Goal: Task Accomplishment & Management: Use online tool/utility

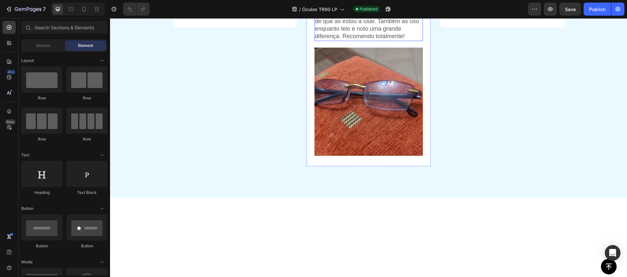
scroll to position [2333, 0]
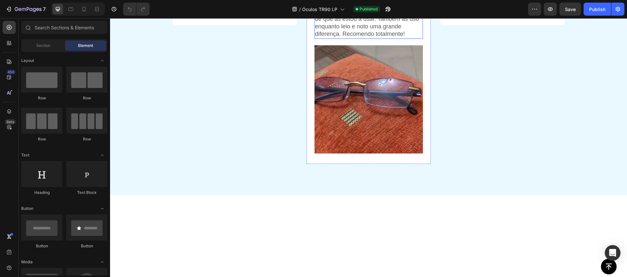
click at [369, 38] on p "Não só protegem os meus olhos da luz azul, como também têm um design moderno qu…" at bounding box center [368, 12] width 107 height 54
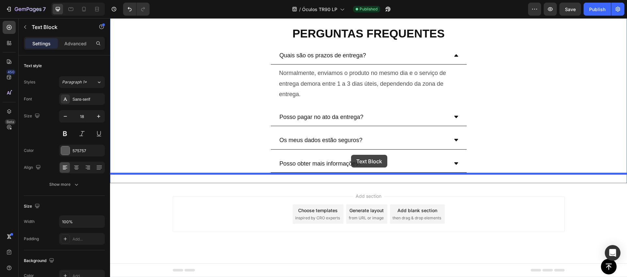
scroll to position [2682, 0]
drag, startPoint x: 343, startPoint y: 116, endPoint x: 341, endPoint y: 165, distance: 49.0
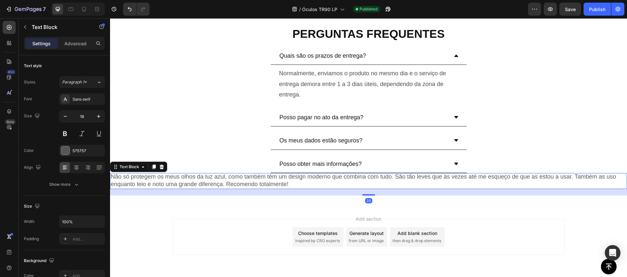
click at [317, 177] on p "Não só protegem os meus olhos da luz azul, como também têm um design moderno qu…" at bounding box center [368, 180] width 515 height 15
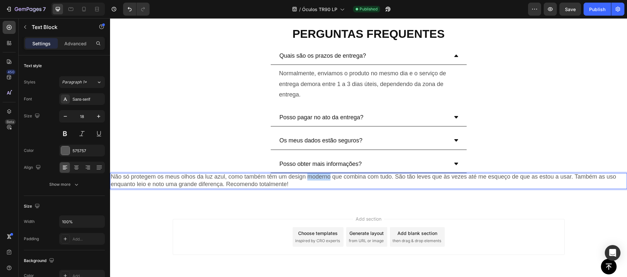
click at [317, 177] on p "Não só protegem os meus olhos da luz azul, como também têm um design moderno qu…" at bounding box center [368, 180] width 515 height 15
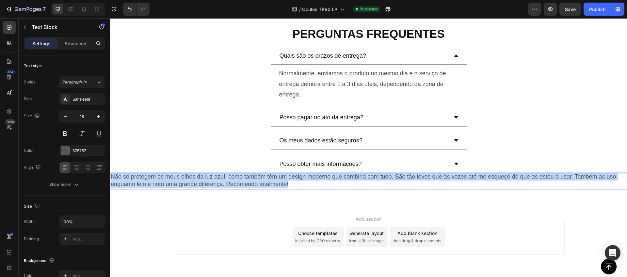
click at [317, 177] on p "Não só protegem os meus olhos da luz azul, como também têm um design moderno qu…" at bounding box center [368, 180] width 515 height 15
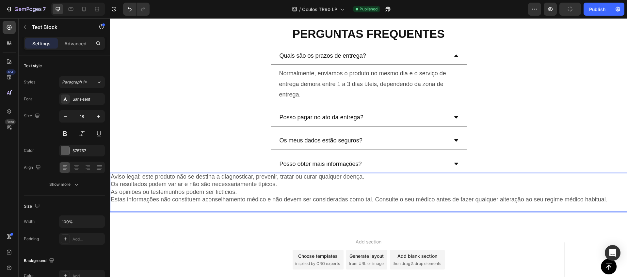
click at [221, 183] on p "Os resultados podem variar e não são necessariamente típicos." at bounding box center [368, 185] width 515 height 8
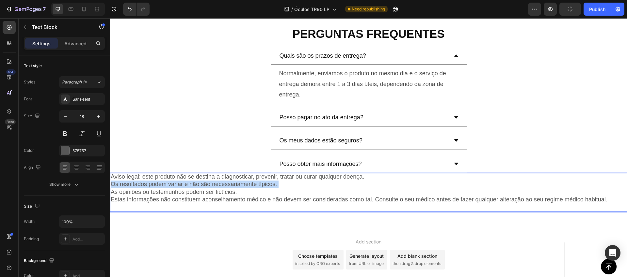
click at [221, 183] on p "Os resultados podem variar e não são necessariamente típicos." at bounding box center [368, 185] width 515 height 8
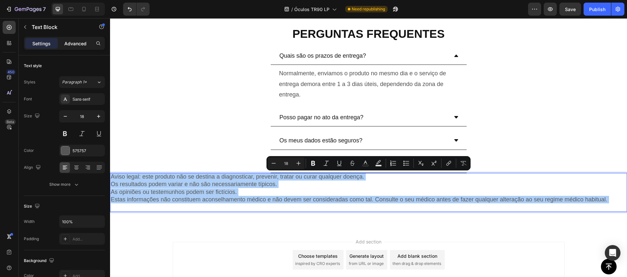
click at [68, 42] on p "Advanced" at bounding box center [75, 43] width 22 height 7
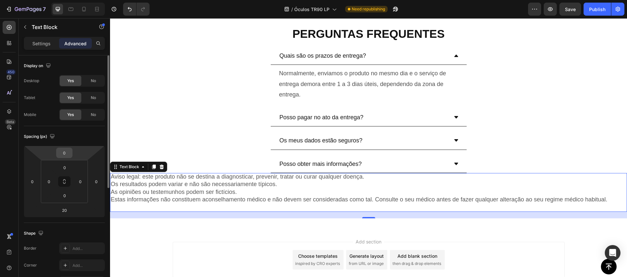
click at [66, 155] on input "0" at bounding box center [64, 153] width 13 height 10
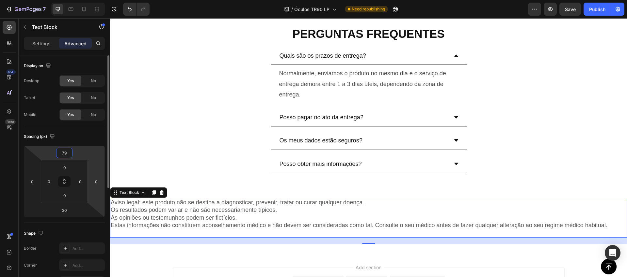
type input "80"
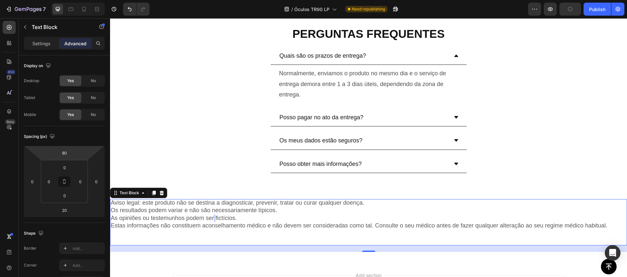
click at [214, 219] on p "As opiniões ou testemunhos podem ser fictícios." at bounding box center [368, 219] width 515 height 8
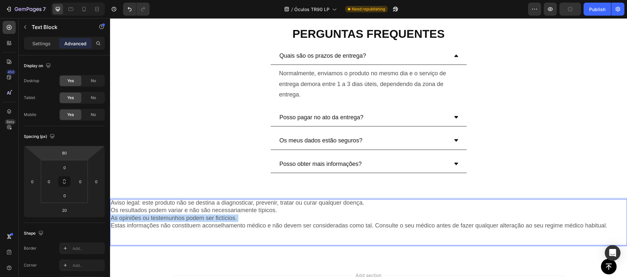
click at [214, 219] on p "As opiniões ou testemunhos podem ser fictícios." at bounding box center [368, 219] width 515 height 8
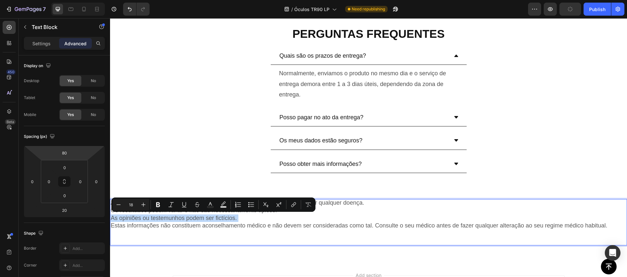
click at [214, 219] on p "As opiniões ou testemunhos podem ser fictícios." at bounding box center [368, 219] width 515 height 8
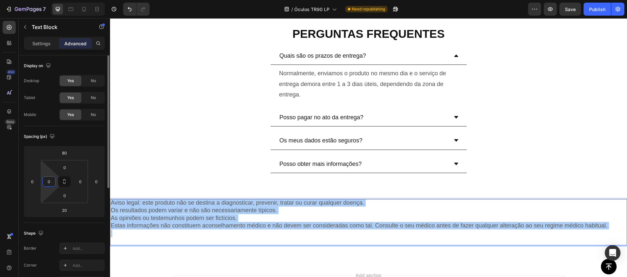
click at [49, 181] on input "0" at bounding box center [49, 182] width 10 height 10
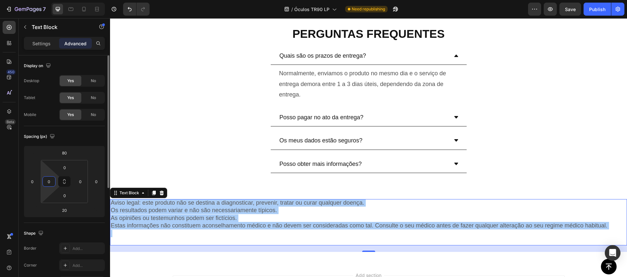
click at [49, 181] on input "0" at bounding box center [49, 182] width 10 height 10
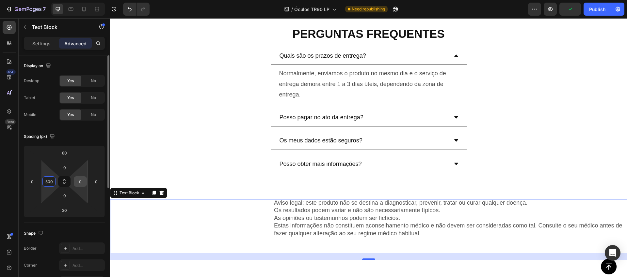
type input "500"
click at [79, 183] on input "0" at bounding box center [80, 182] width 10 height 10
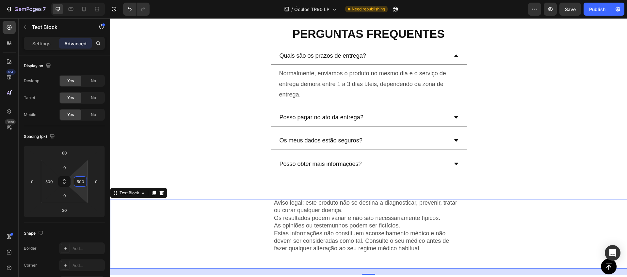
type input "500"
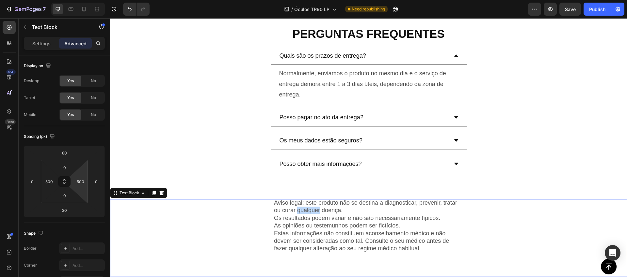
click at [308, 212] on p "Aviso legal: este produto não se destina a diagnosticar, prevenir, tratar ou cu…" at bounding box center [368, 206] width 189 height 15
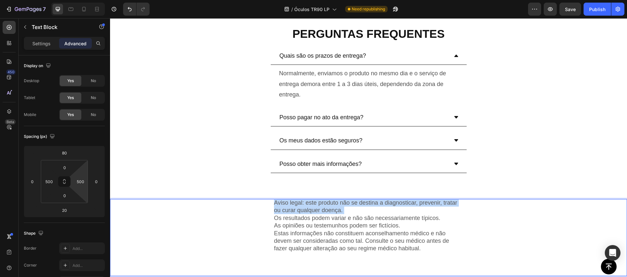
click at [308, 212] on p "Aviso legal: este produto não se destina a diagnosticar, prevenir, tratar ou cu…" at bounding box center [368, 206] width 189 height 15
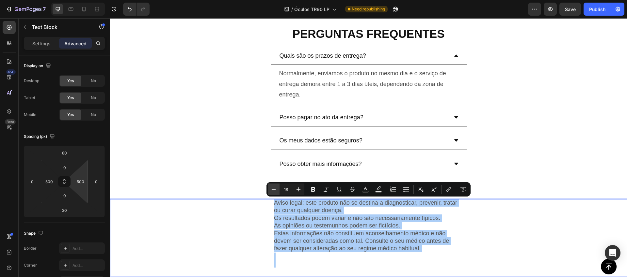
click at [275, 191] on icon "Editor contextual toolbar" at bounding box center [273, 189] width 7 height 7
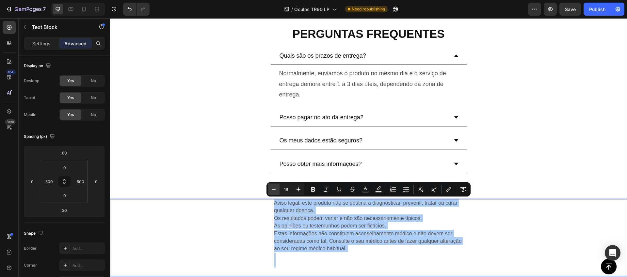
click at [275, 191] on icon "Editor contextual toolbar" at bounding box center [273, 189] width 7 height 7
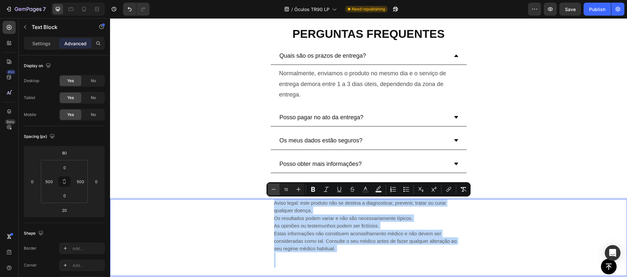
type input "14"
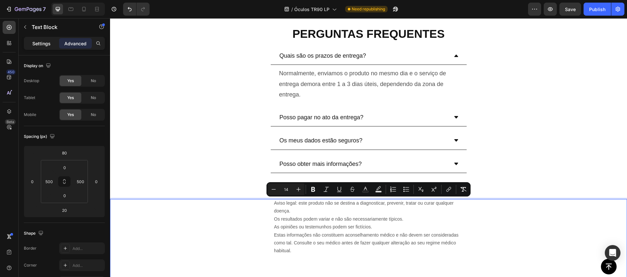
drag, startPoint x: 37, startPoint y: 45, endPoint x: 39, endPoint y: 47, distance: 3.5
click at [37, 45] on p "Settings" at bounding box center [41, 43] width 18 height 7
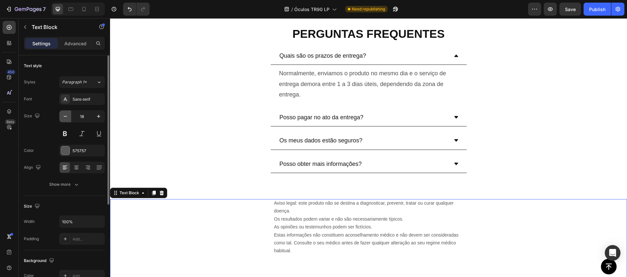
click at [67, 113] on button "button" at bounding box center [65, 117] width 12 height 12
click at [67, 113] on icon "button" at bounding box center [65, 116] width 7 height 7
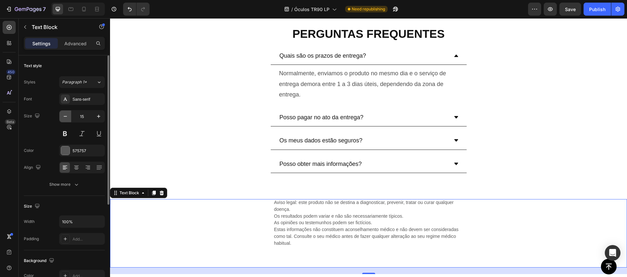
click at [67, 113] on icon "button" at bounding box center [65, 116] width 7 height 7
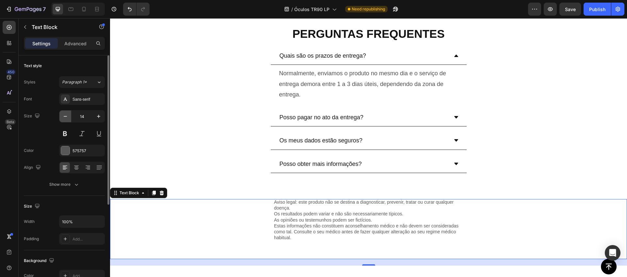
click at [66, 115] on icon "button" at bounding box center [65, 116] width 7 height 7
type input "13"
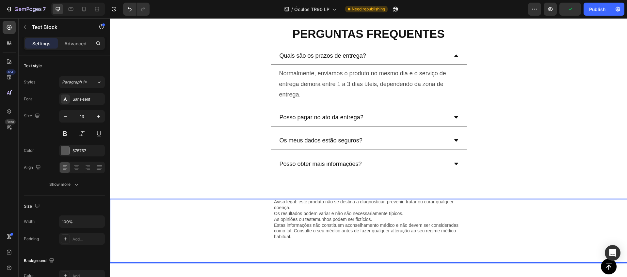
click at [277, 202] on span "Aviso legal: este produto não se destina a diagnosticar, prevenir, tratar ou cu…" at bounding box center [364, 204] width 180 height 11
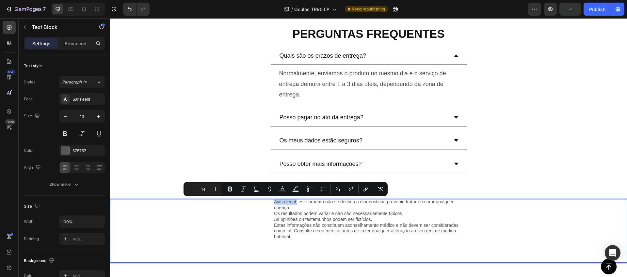
drag, startPoint x: 274, startPoint y: 202, endPoint x: 297, endPoint y: 204, distance: 23.5
click at [298, 220] on span "As opiniões ou testemunhos podem ser fictícios." at bounding box center [323, 219] width 98 height 5
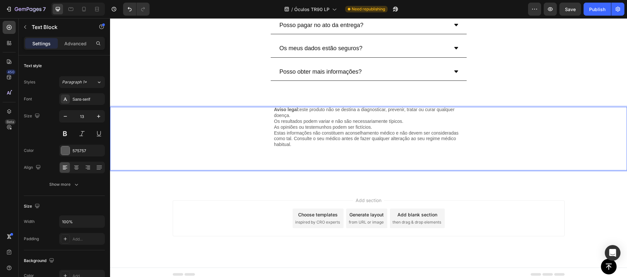
scroll to position [2779, 0]
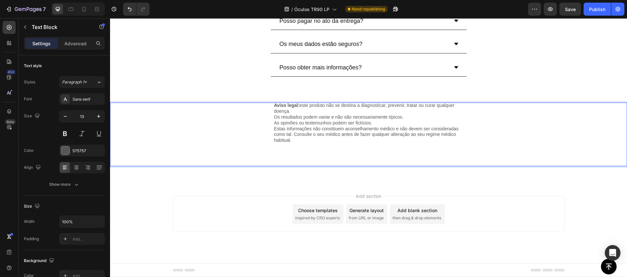
click at [301, 151] on p "Estas informações não constituem aconselhamento médico e não devem ser consider…" at bounding box center [368, 146] width 189 height 40
click at [288, 158] on p "Estas informações não constituem aconselhamento médico e não devem ser consider…" at bounding box center [368, 146] width 189 height 40
click at [285, 163] on p "Estas informações não constituem aconselhamento médico e não devem ser consider…" at bounding box center [368, 146] width 189 height 40
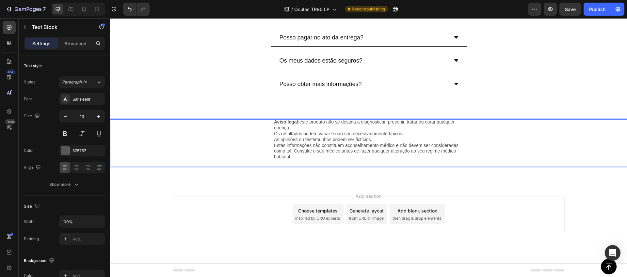
scroll to position [2756, 0]
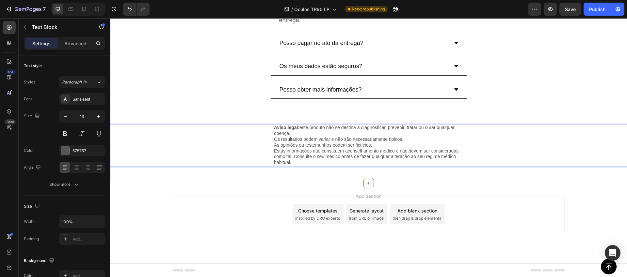
click at [281, 105] on div "PERGUNTAS FREQUENTES Heading Quais são os prazos de entrega? Normalmente, envia…" at bounding box center [368, 62] width 517 height 222
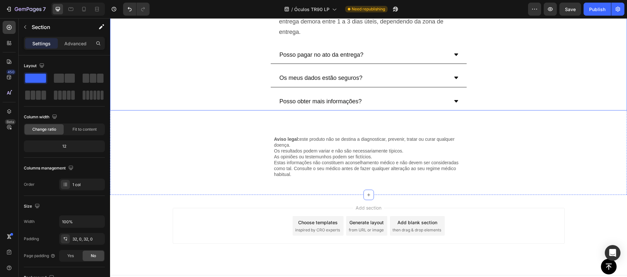
scroll to position [2677, 0]
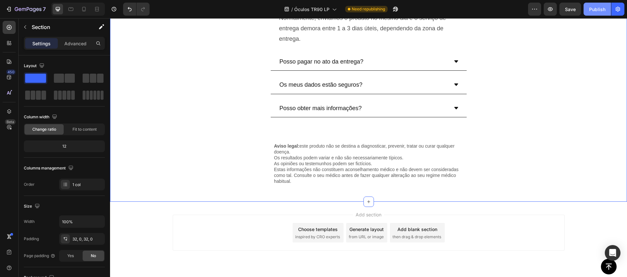
click at [598, 8] on div "Publish" at bounding box center [597, 9] width 16 height 7
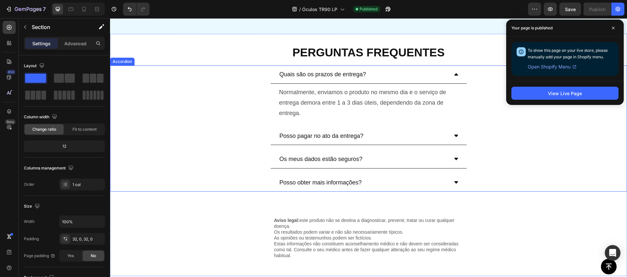
scroll to position [2696, 0]
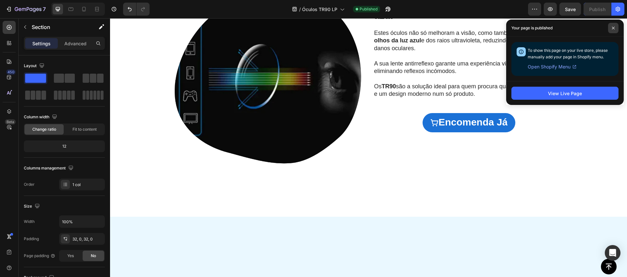
click at [612, 29] on icon at bounding box center [612, 27] width 3 height 3
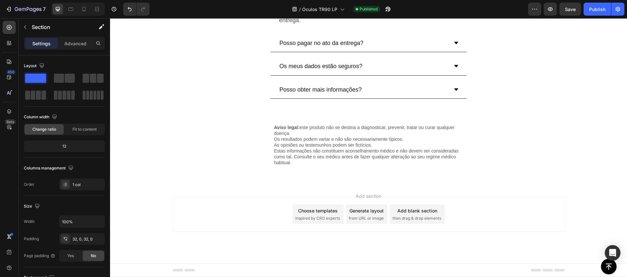
click at [273, 111] on div "PERGUNTAS FREQUENTES Heading Quais são os prazos de entrega? Normalmente, envia…" at bounding box center [368, 62] width 517 height 222
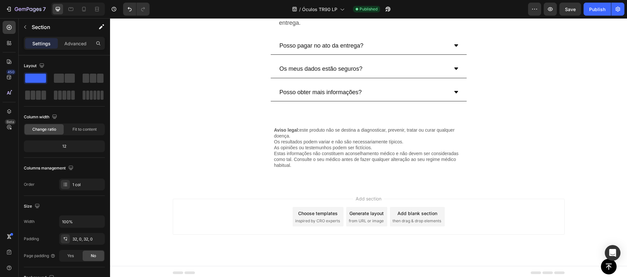
scroll to position [2693, 0]
click at [314, 150] on span "As opiniões ou testemunhos podem ser fictícios." at bounding box center [323, 148] width 98 height 5
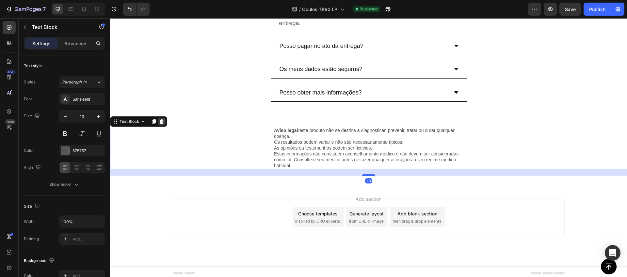
click at [163, 124] on div at bounding box center [162, 122] width 8 height 8
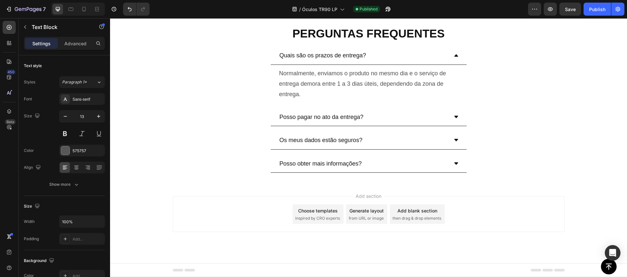
scroll to position [2622, 0]
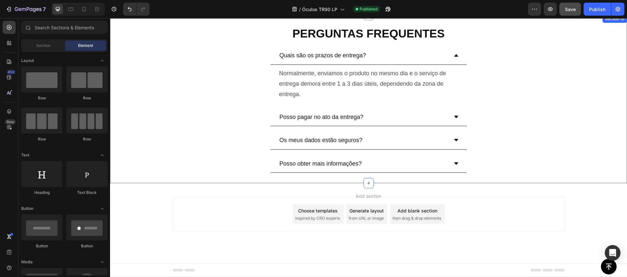
drag, startPoint x: 591, startPoint y: 12, endPoint x: 578, endPoint y: 12, distance: 13.1
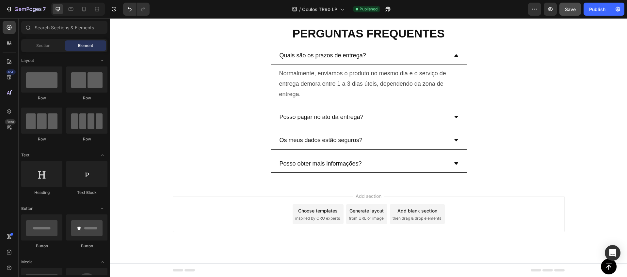
click at [591, 12] on div "Publish" at bounding box center [597, 9] width 16 height 7
